Goal: Task Accomplishment & Management: Manage account settings

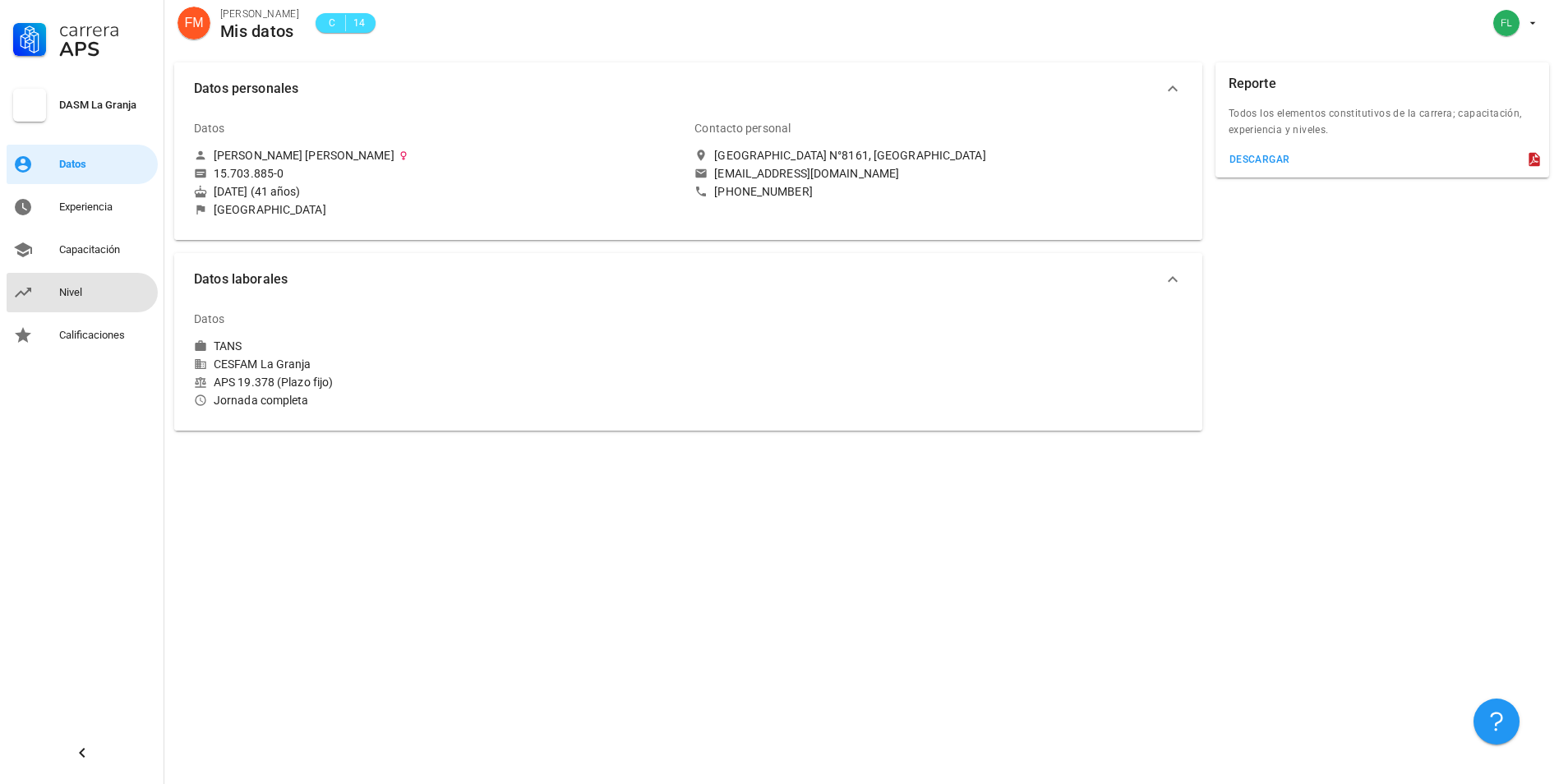
click at [68, 297] on div "Nivel" at bounding box center [105, 293] width 92 height 14
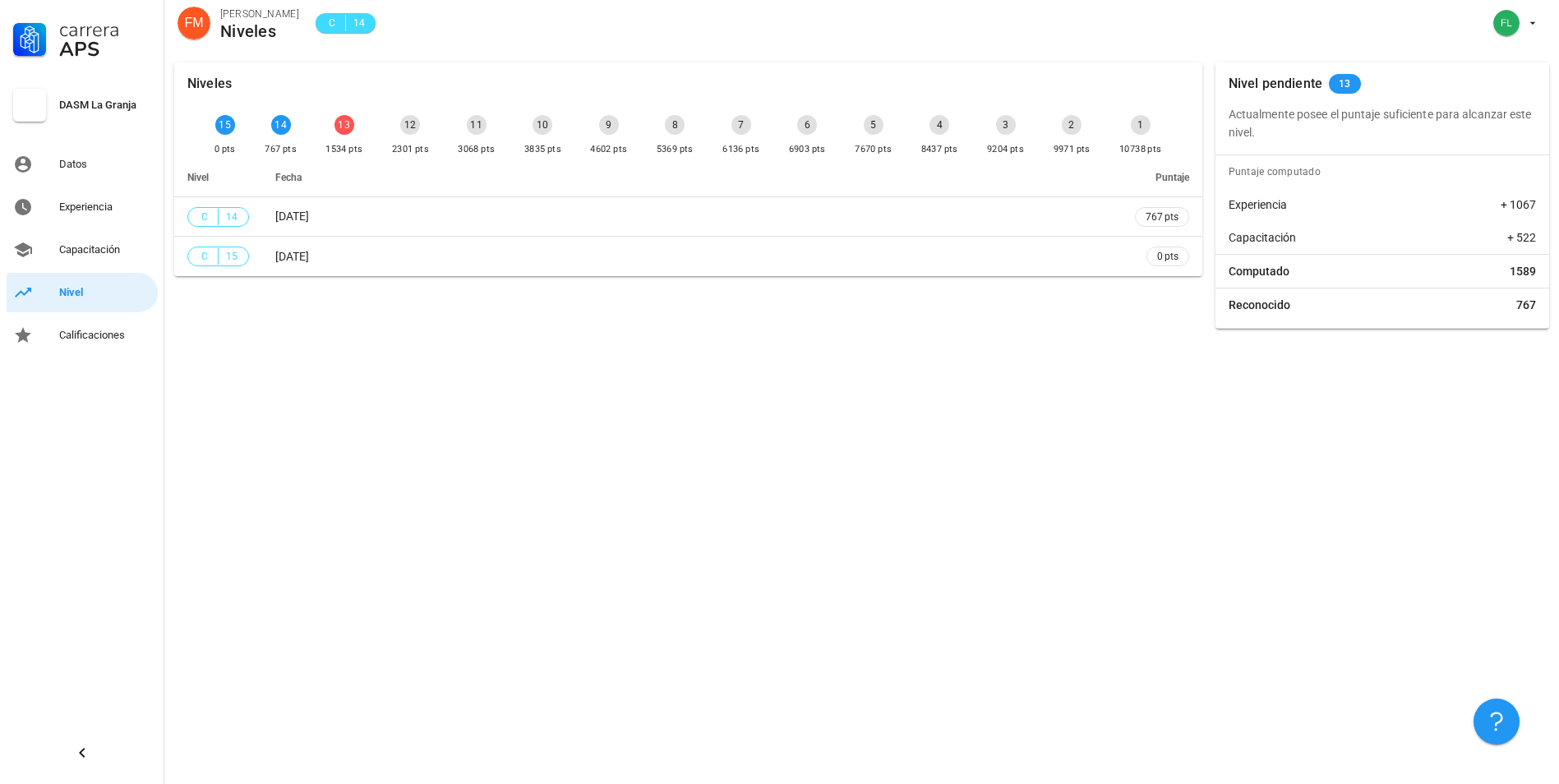
click at [1266, 206] on span "Experiencia" at bounding box center [1258, 204] width 58 height 16
click at [103, 210] on div "Experiencia" at bounding box center [105, 208] width 92 height 14
